Goal: Information Seeking & Learning: Check status

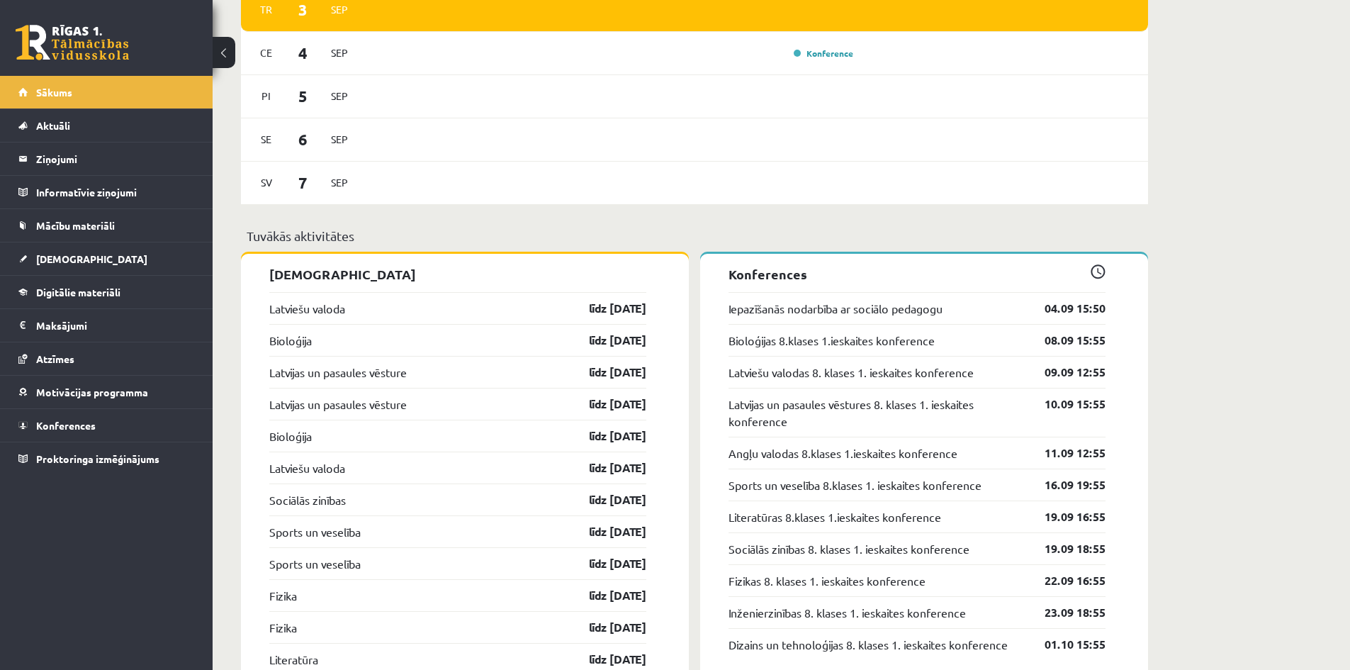
scroll to position [1227, 0]
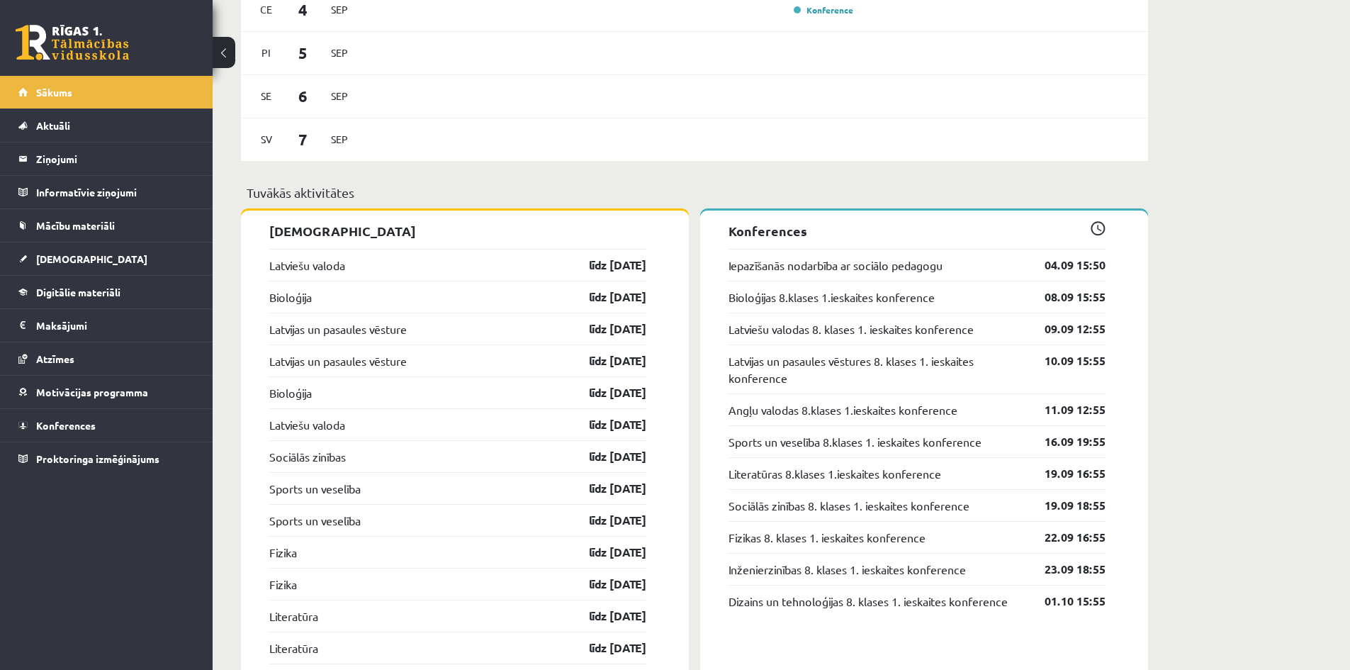
drag, startPoint x: 730, startPoint y: 233, endPoint x: 866, endPoint y: 242, distance: 135.8
click at [866, 240] on p "Konferences" at bounding box center [917, 230] width 377 height 19
click at [839, 225] on p "Konferences" at bounding box center [917, 230] width 377 height 19
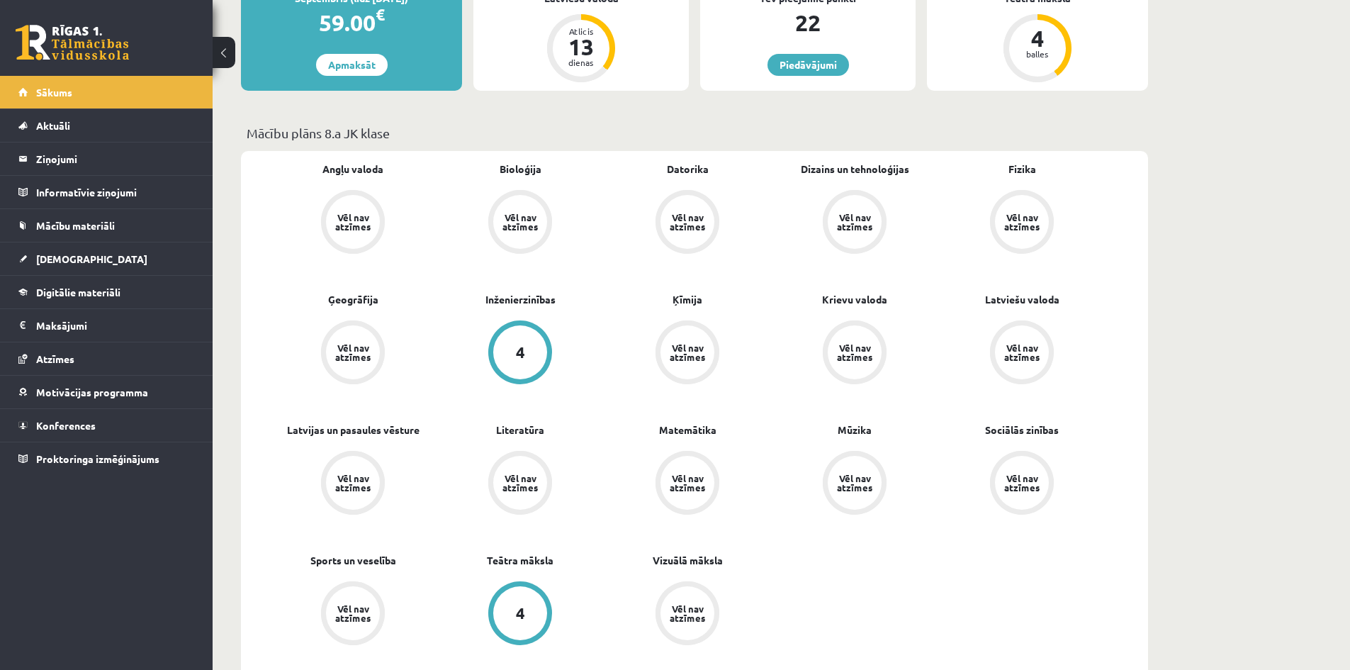
scroll to position [306, 0]
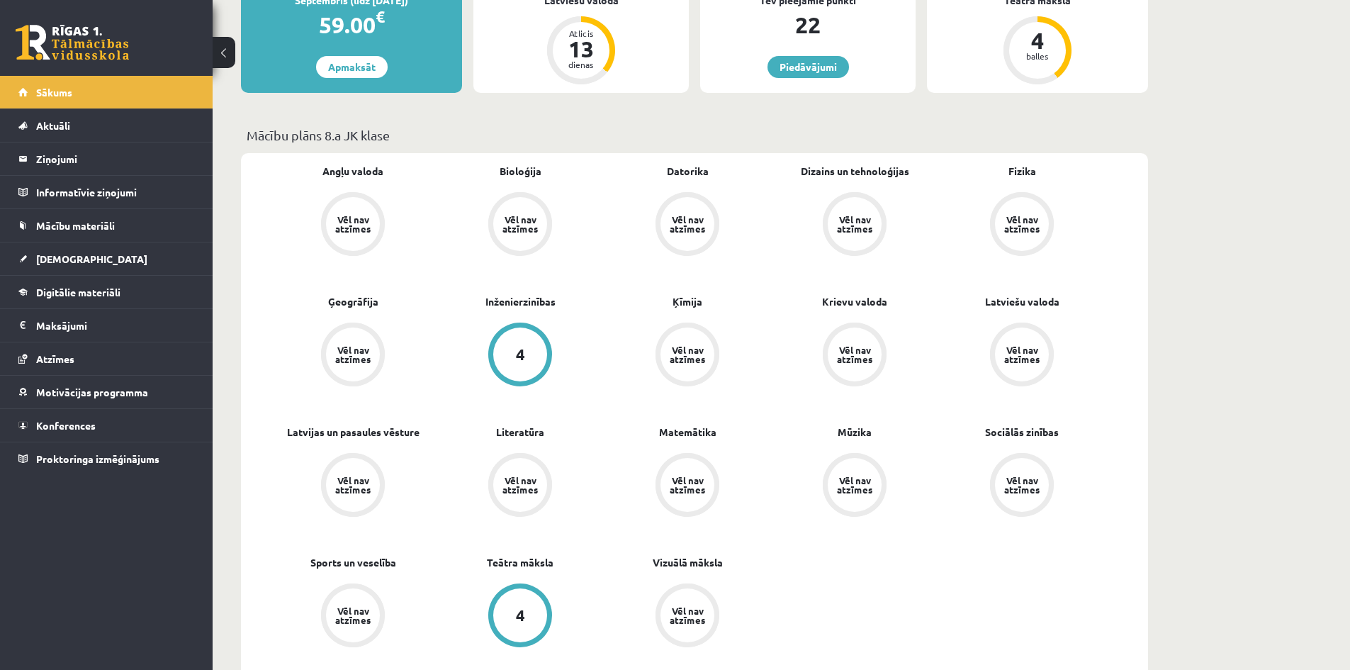
click at [362, 215] on div "Vēl nav atzīmes" at bounding box center [353, 224] width 40 height 18
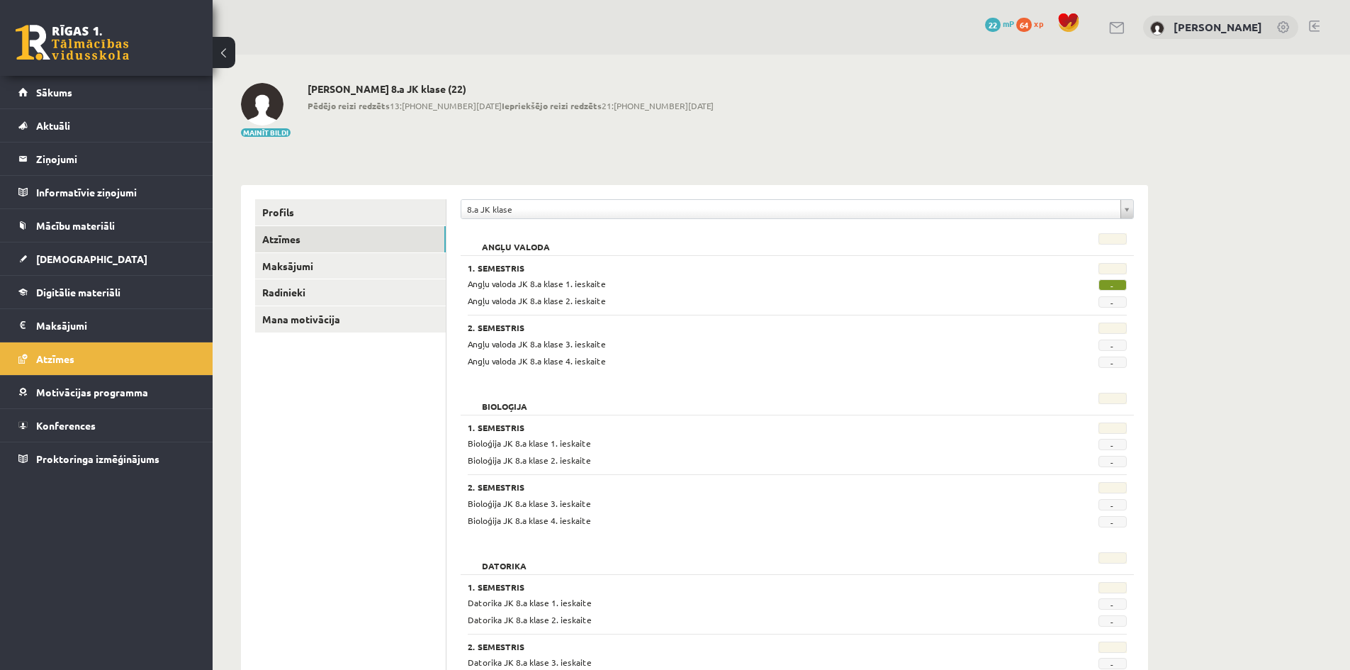
click at [1116, 283] on span "-" at bounding box center [1113, 284] width 28 height 11
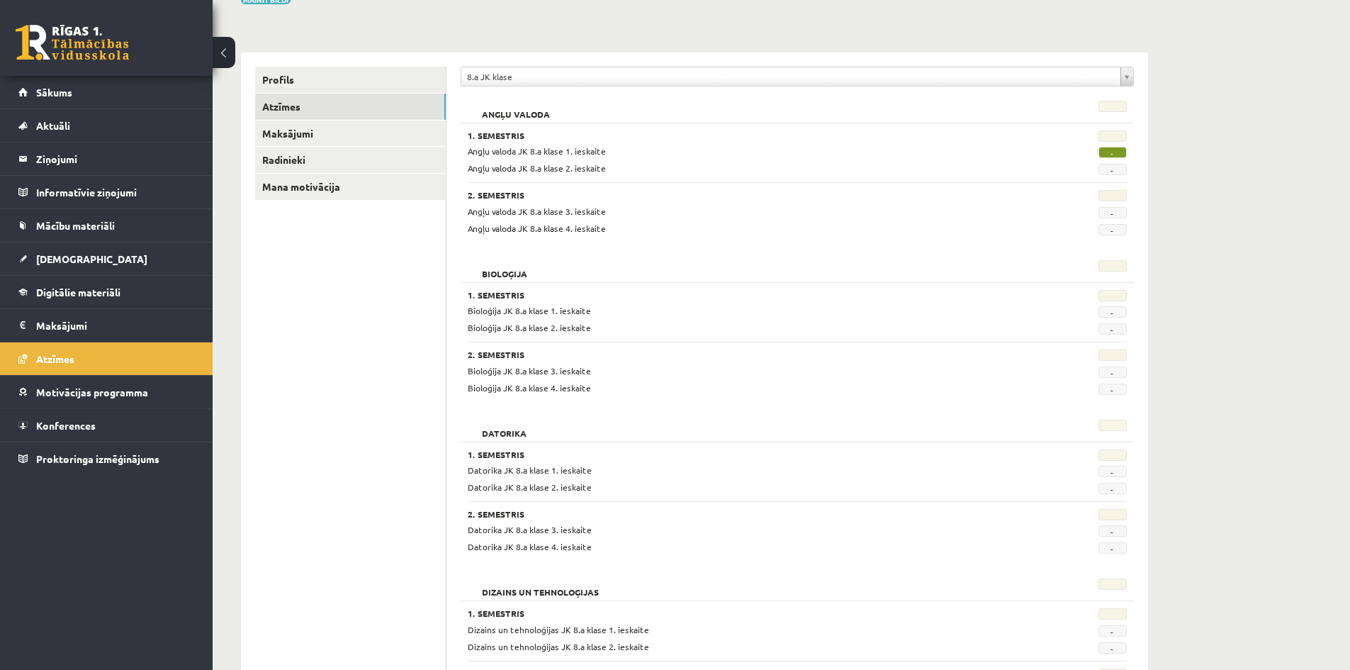
scroll to position [71, 0]
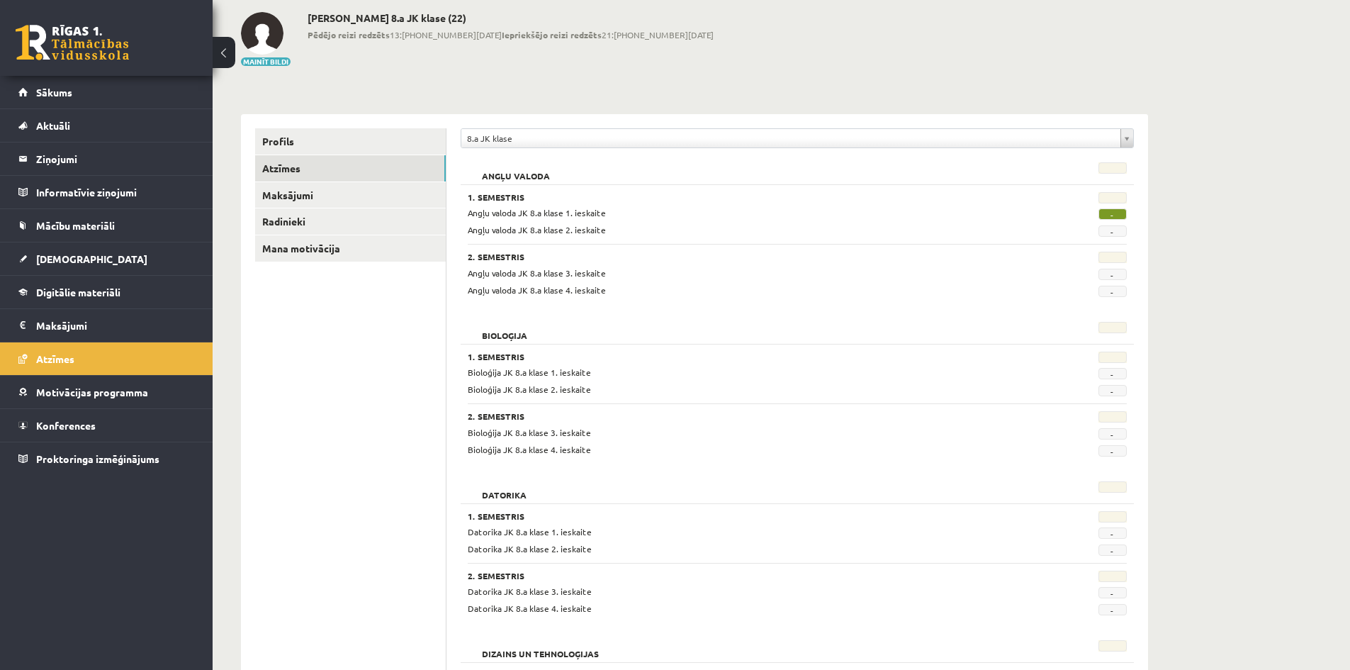
click at [1116, 225] on span "-" at bounding box center [1113, 230] width 28 height 11
click at [1116, 232] on span "-" at bounding box center [1113, 230] width 28 height 11
click at [94, 92] on link "Sākums" at bounding box center [106, 92] width 177 height 33
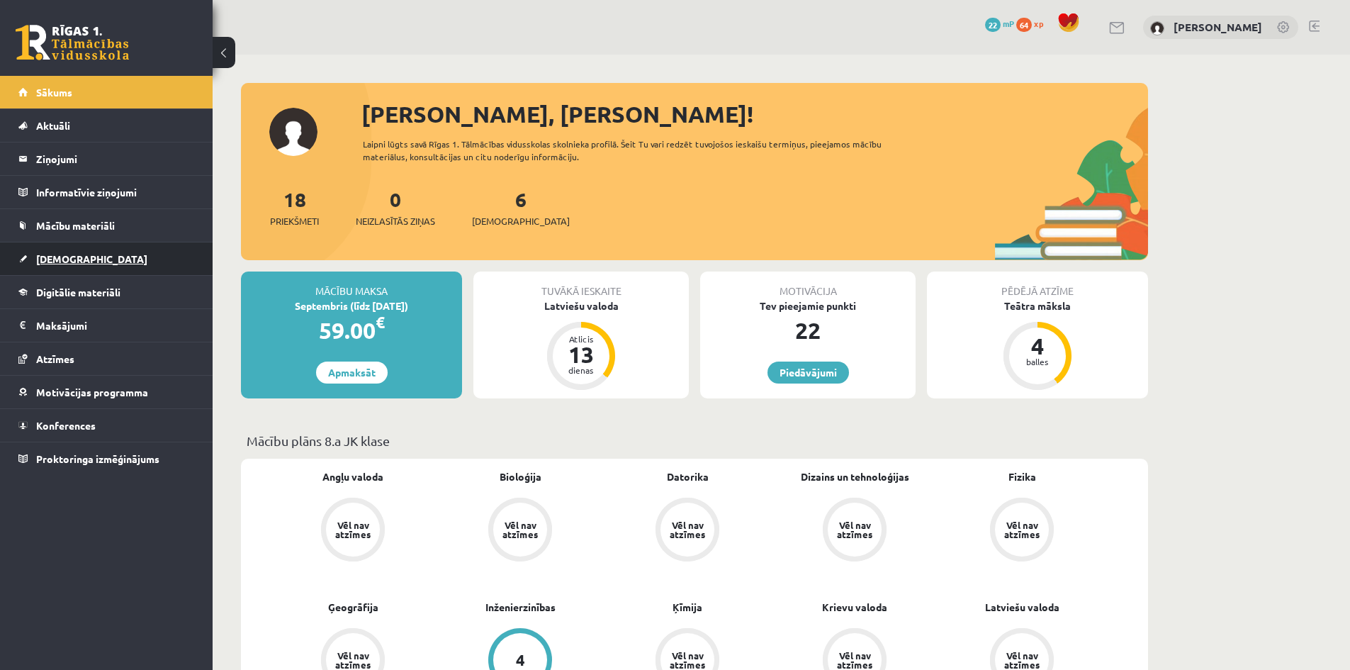
click at [125, 254] on link "[DEMOGRAPHIC_DATA]" at bounding box center [106, 258] width 177 height 33
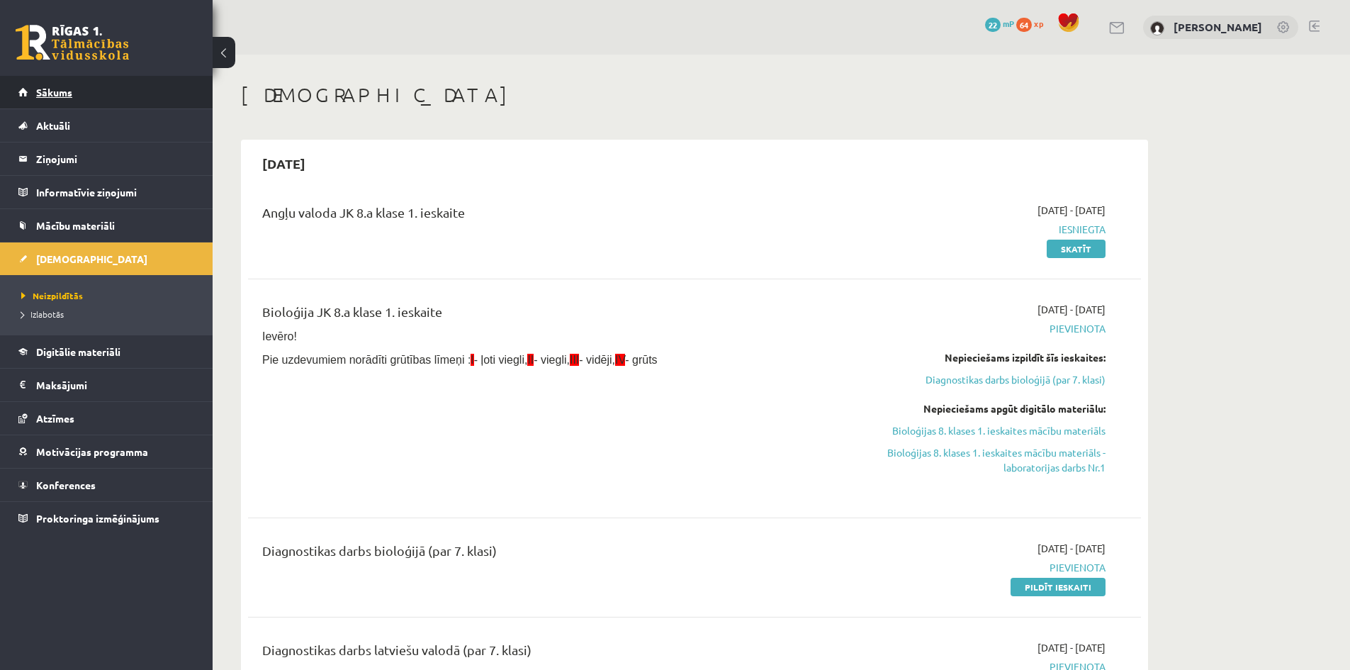
click at [106, 103] on link "Sākums" at bounding box center [106, 92] width 177 height 33
